Goal: Information Seeking & Learning: Learn about a topic

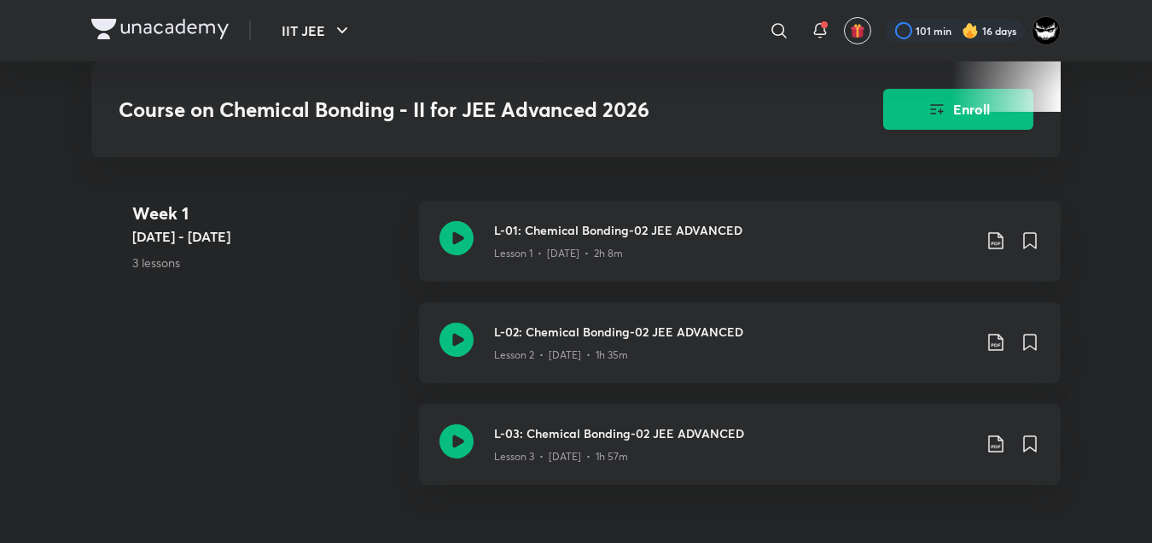
scroll to position [1167, 0]
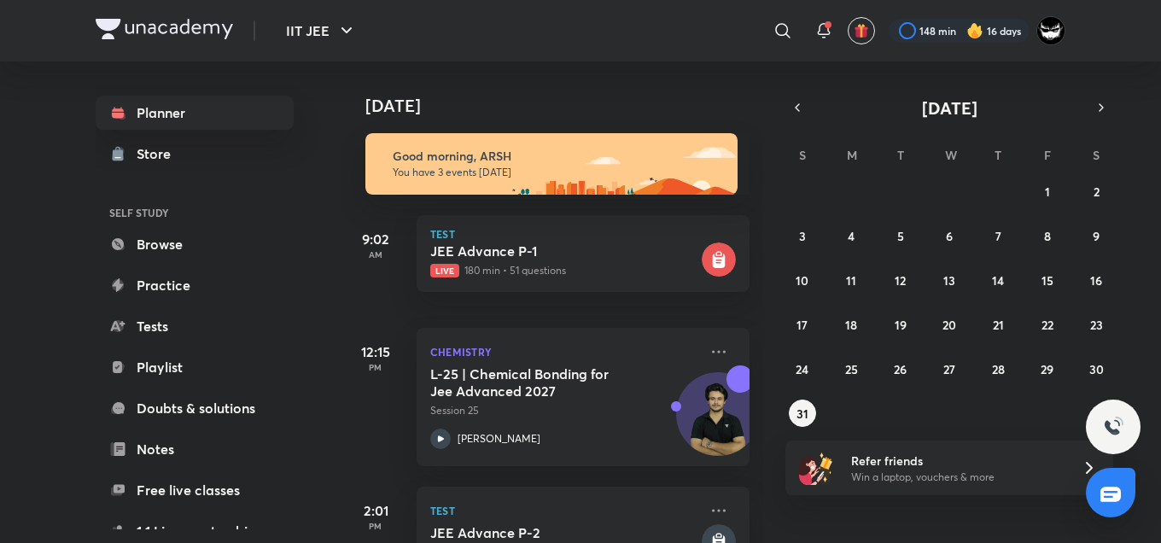
scroll to position [61, 0]
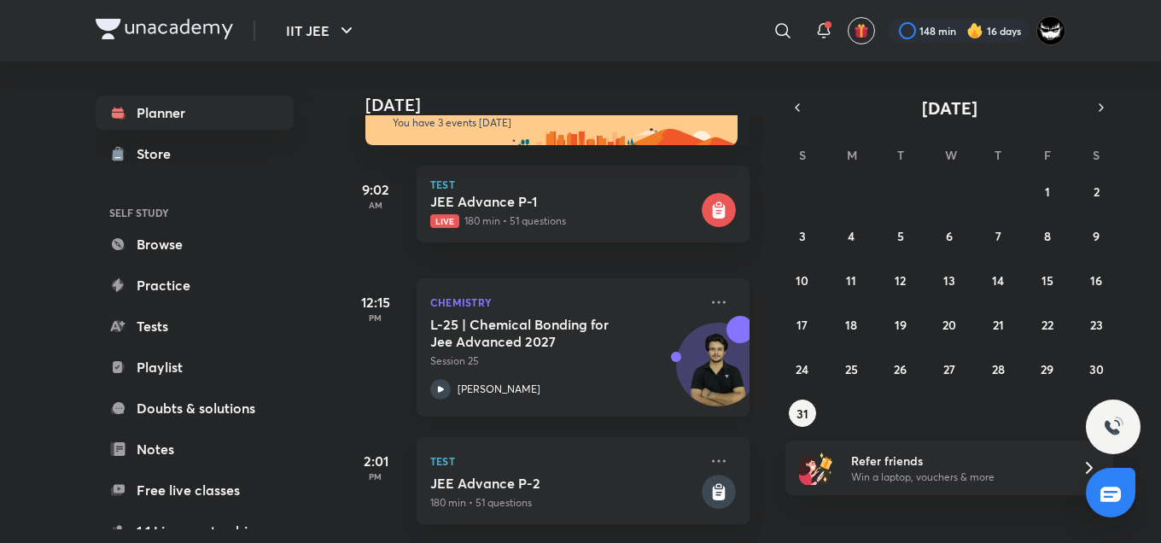
click at [538, 332] on h5 "L-25 | Chemical Bonding for Jee Advanced 2027" at bounding box center [536, 333] width 212 height 34
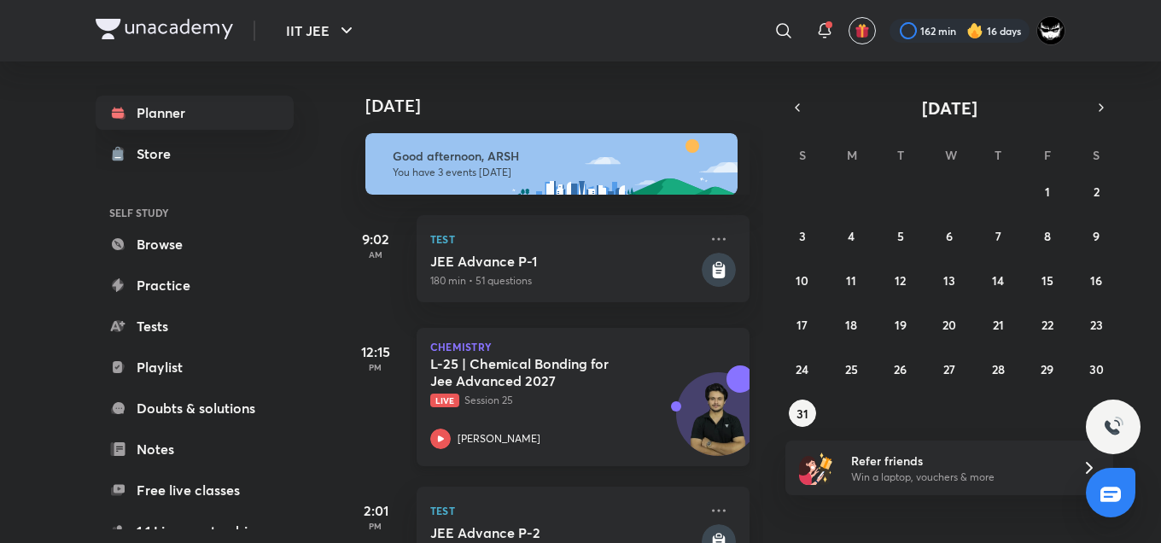
click at [553, 381] on h5 "L-25 | Chemical Bonding for Jee Advanced 2027" at bounding box center [536, 372] width 212 height 34
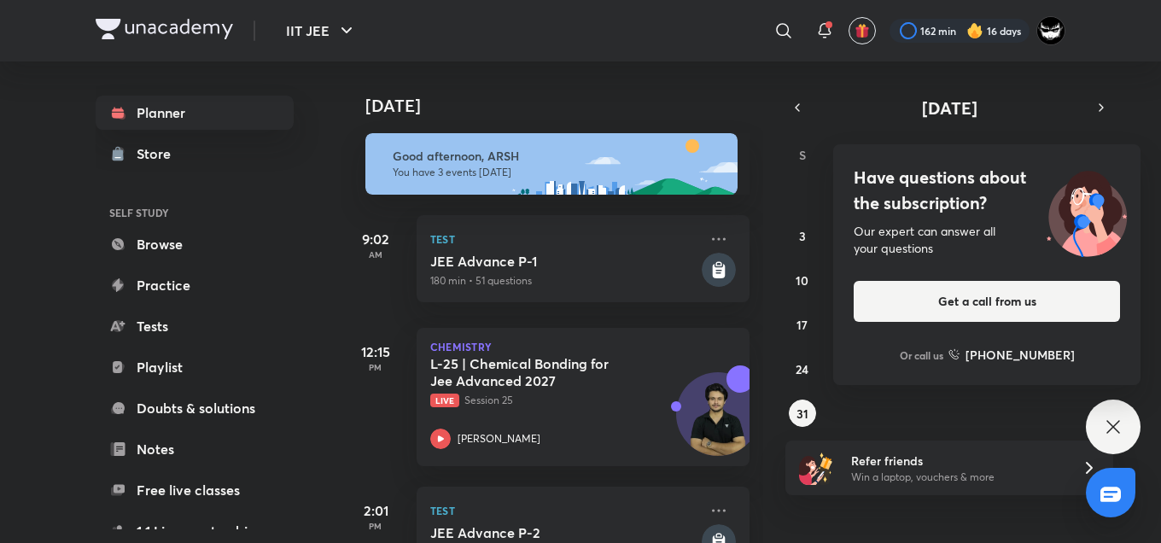
click at [982, 218] on div "Have questions about the subscription? Our expert can answer all your questions…" at bounding box center [986, 264] width 307 height 241
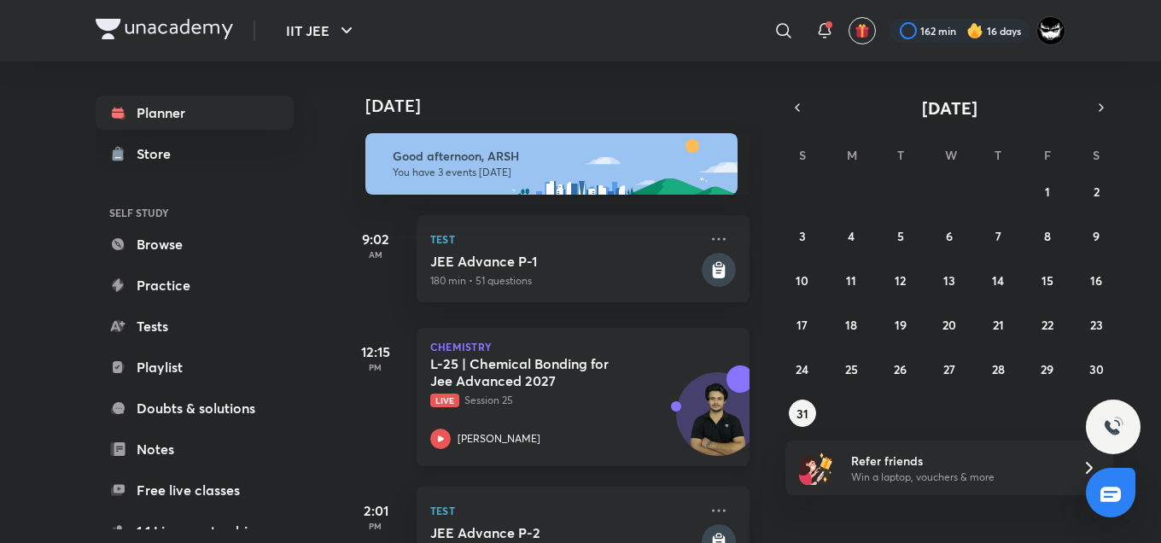
click at [580, 355] on h5 "L-25 | Chemical Bonding for Jee Advanced 2027" at bounding box center [536, 372] width 212 height 34
